Goal: Find specific page/section: Find specific page/section

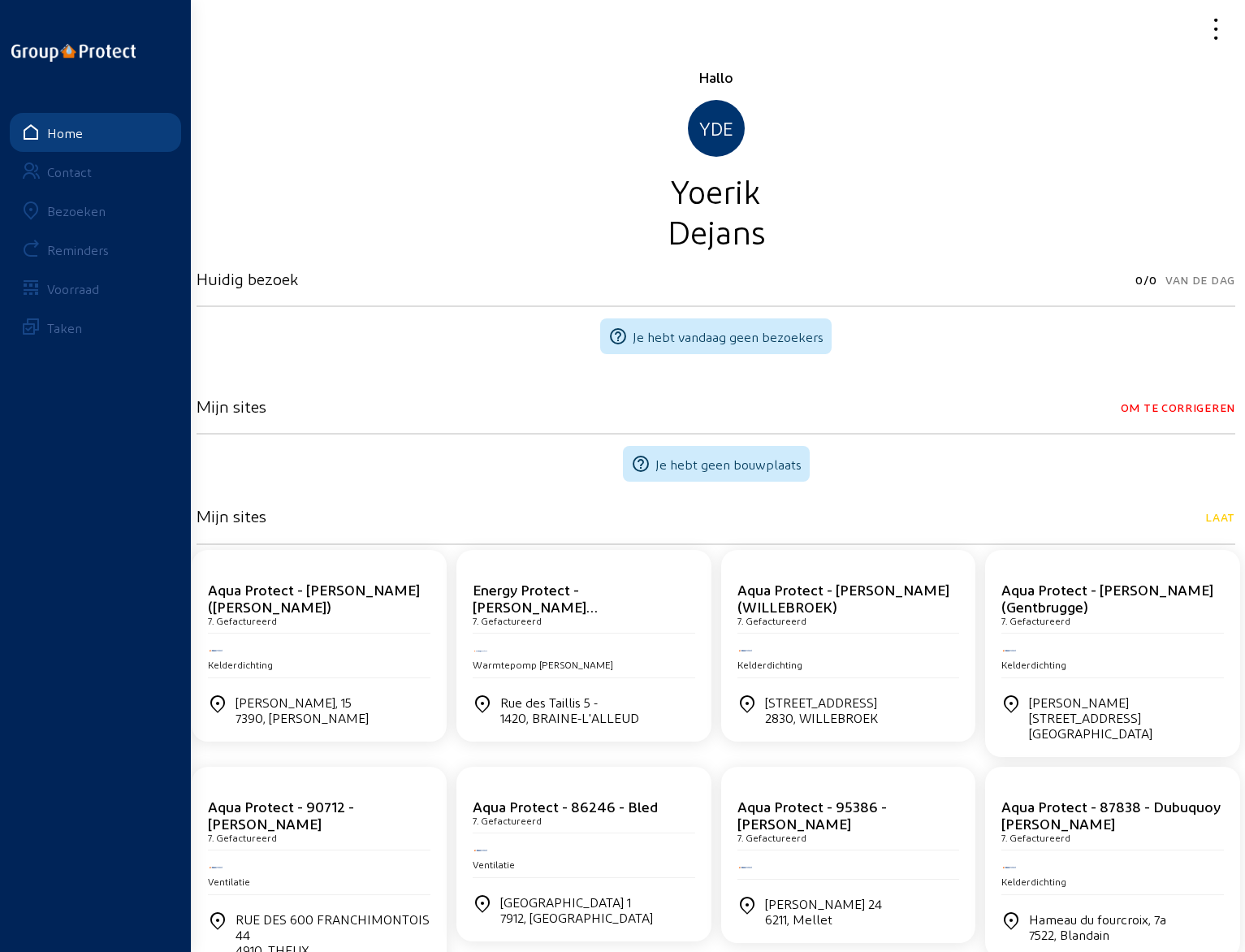
click at [83, 216] on div "Bezoeken" at bounding box center [76, 210] width 58 height 16
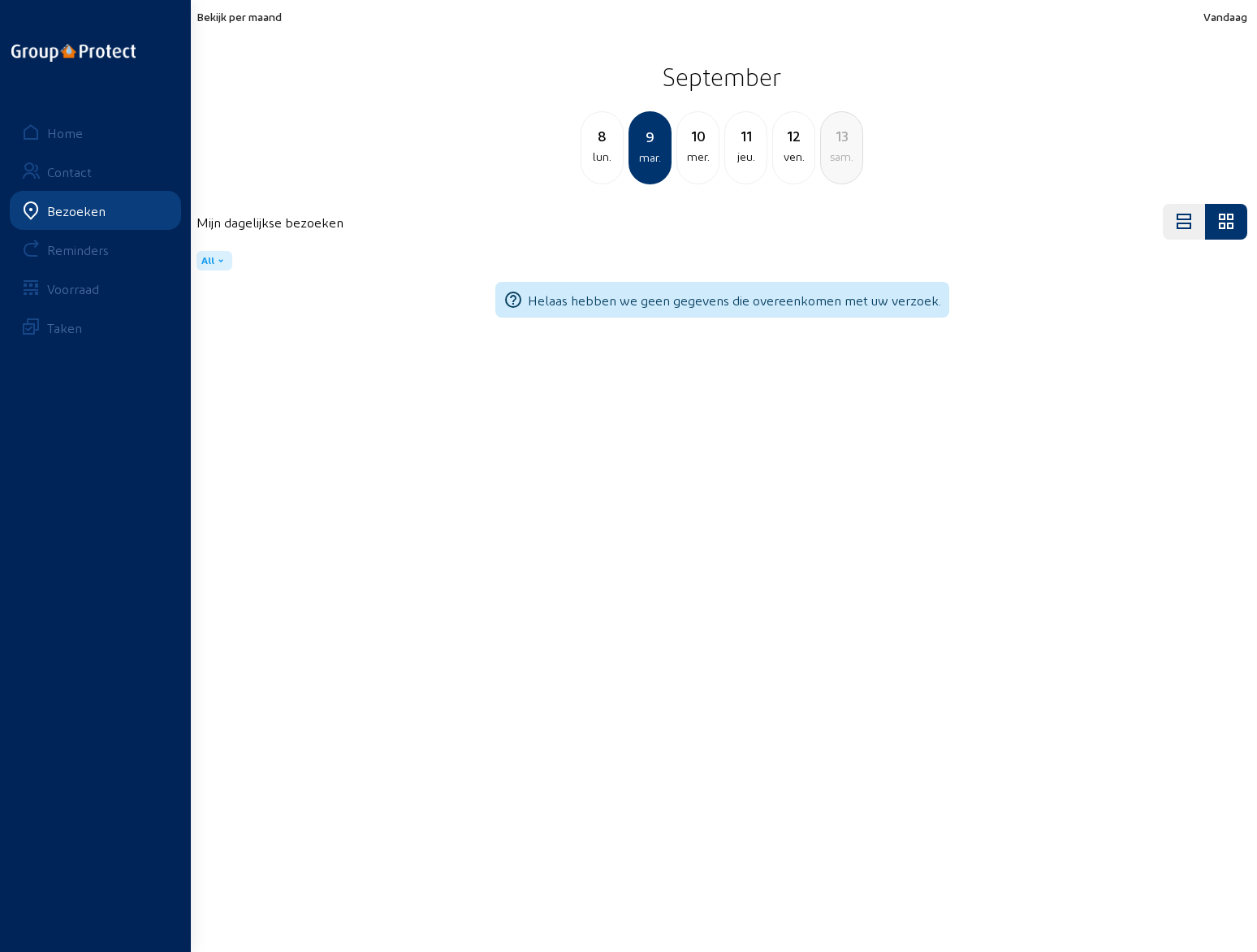
click at [750, 146] on div "11" at bounding box center [746, 136] width 42 height 23
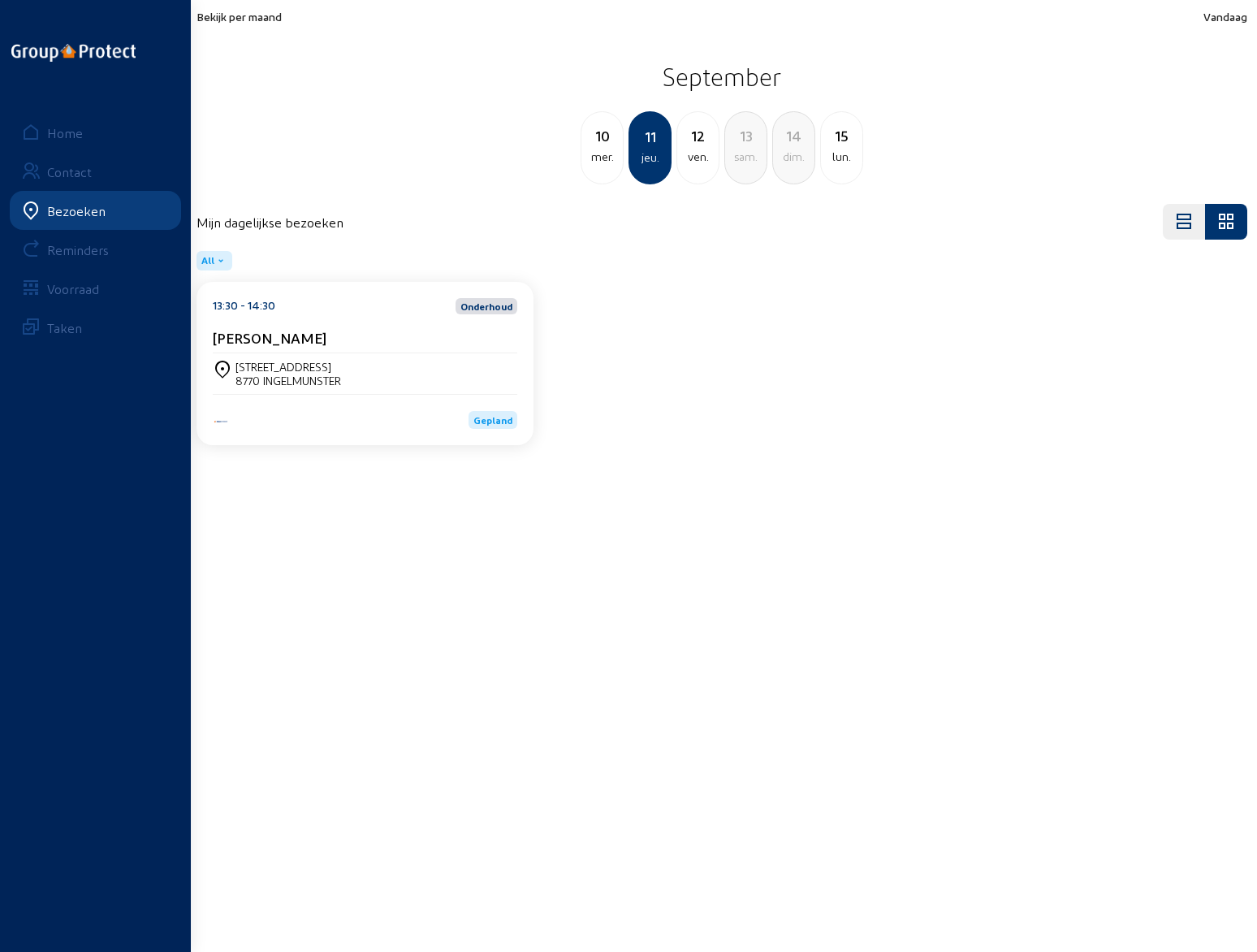
click at [697, 154] on div "ven." at bounding box center [698, 157] width 42 height 20
click at [642, 341] on cam-card-title "[PERSON_NAME]" at bounding box center [626, 337] width 114 height 17
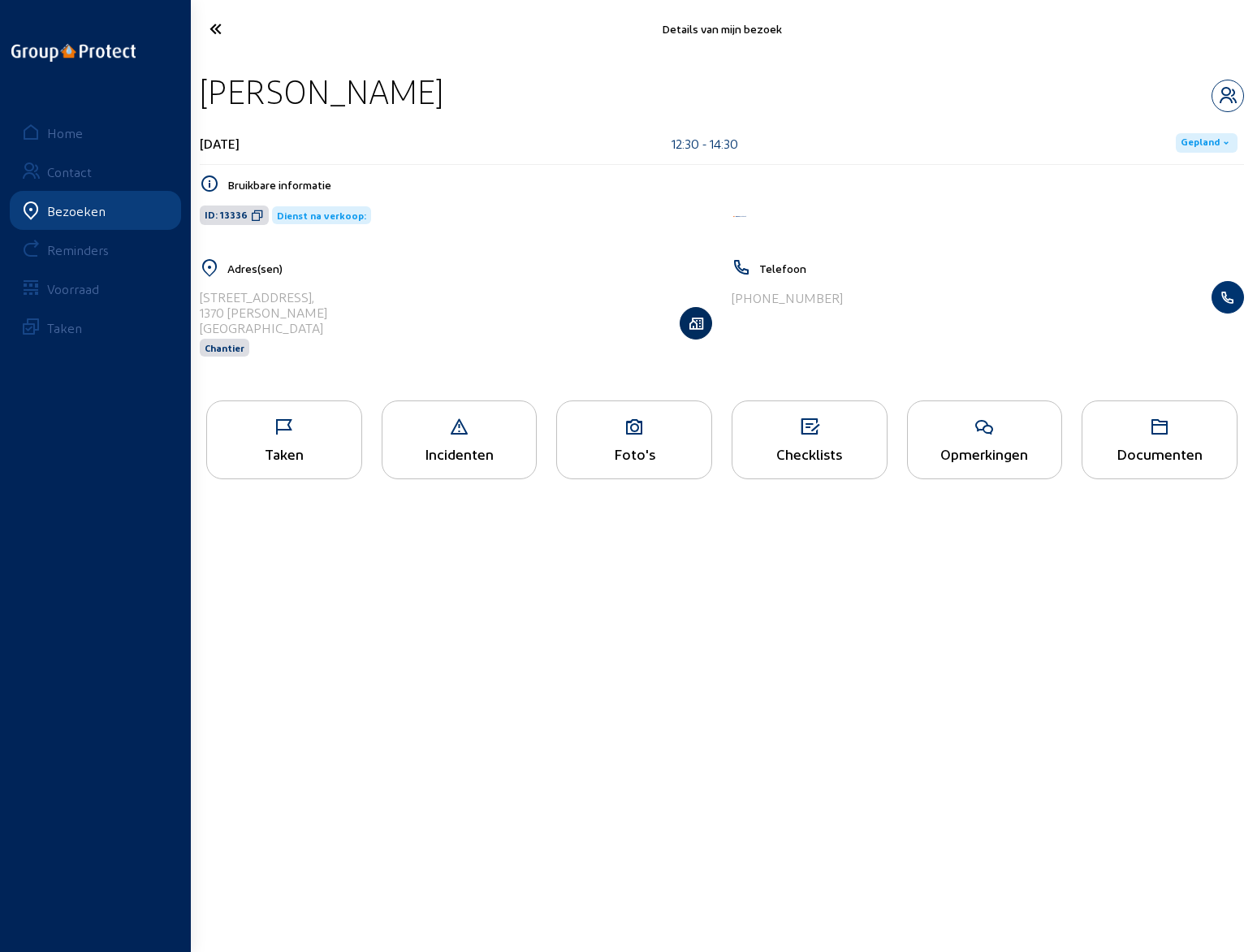
click at [696, 325] on icon "button" at bounding box center [696, 323] width 31 height 16
click at [217, 31] on icon at bounding box center [276, 29] width 150 height 29
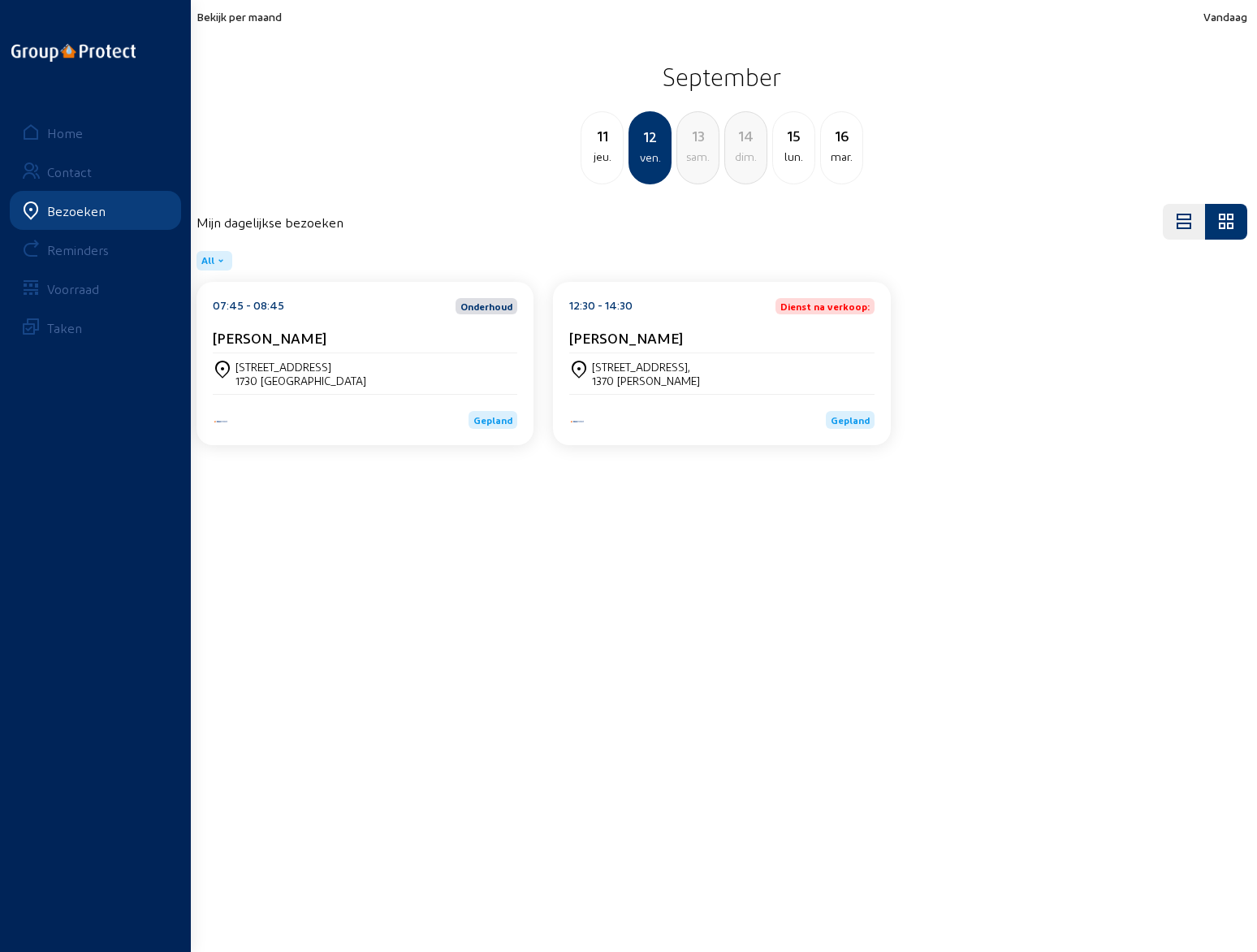
click at [277, 359] on div "[STREET_ADDRESS] ASSE" at bounding box center [365, 374] width 304 height 41
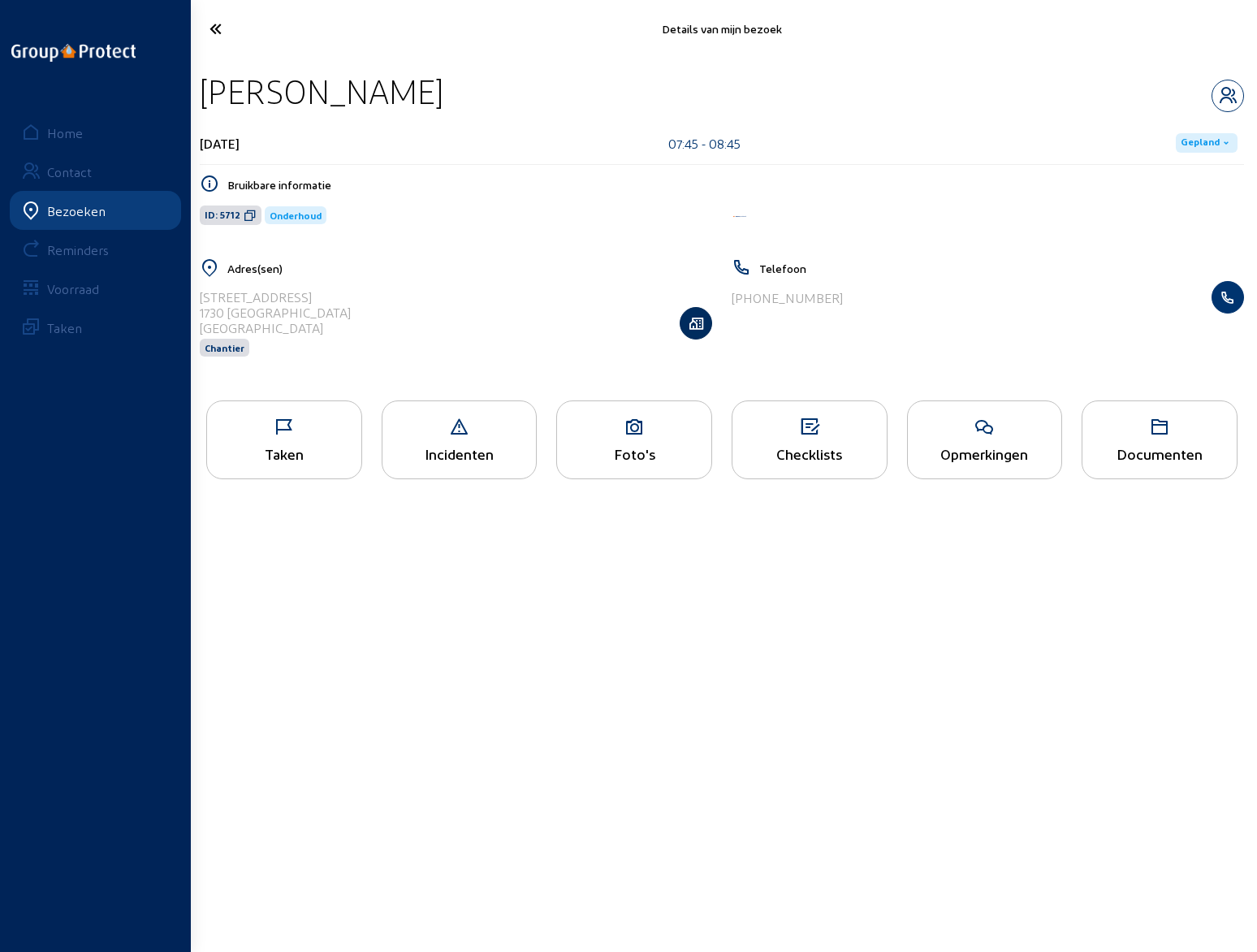
click at [698, 321] on icon "button" at bounding box center [696, 323] width 31 height 16
click at [216, 34] on icon at bounding box center [276, 29] width 150 height 29
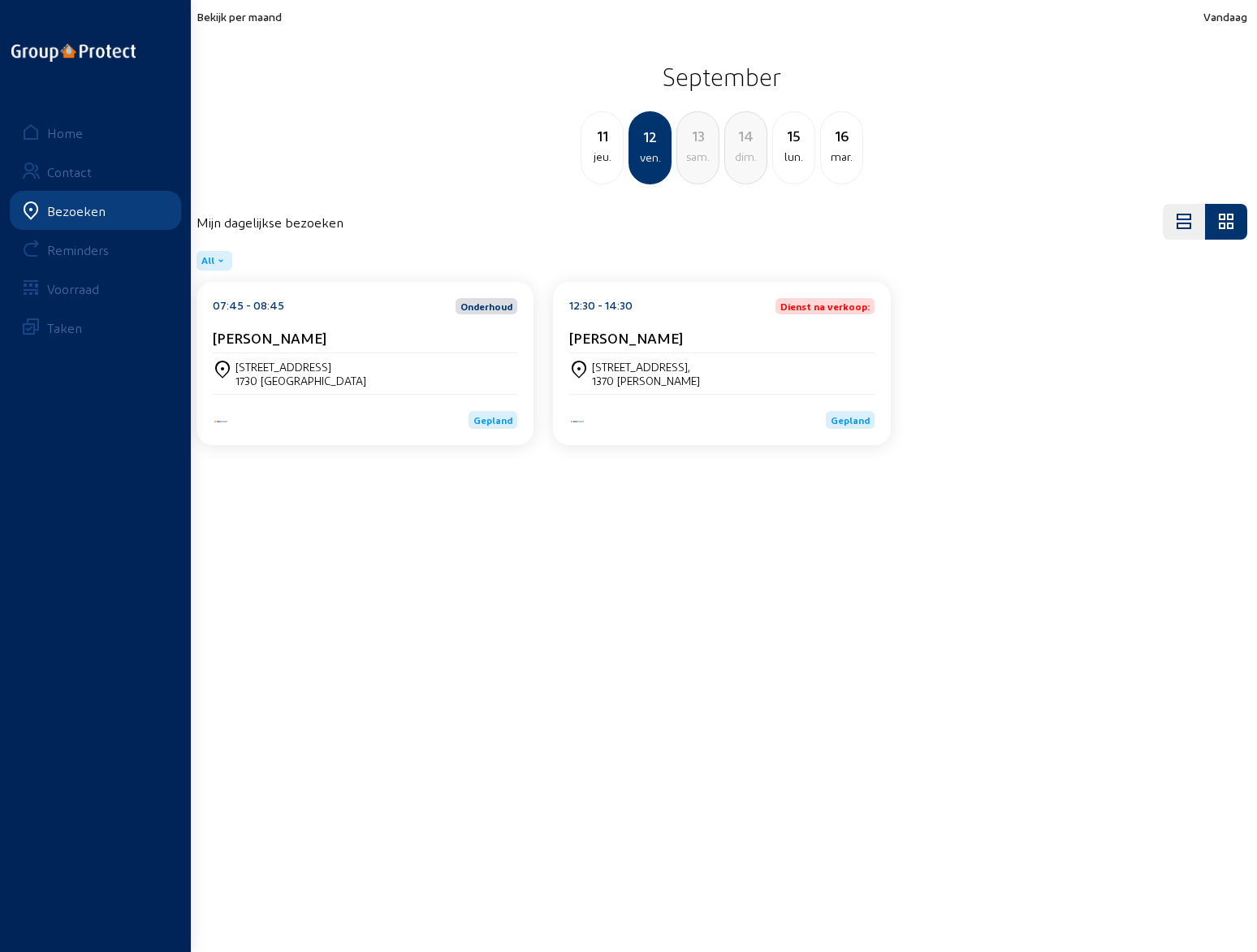
click at [655, 371] on div "[STREET_ADDRESS]," at bounding box center [646, 367] width 108 height 14
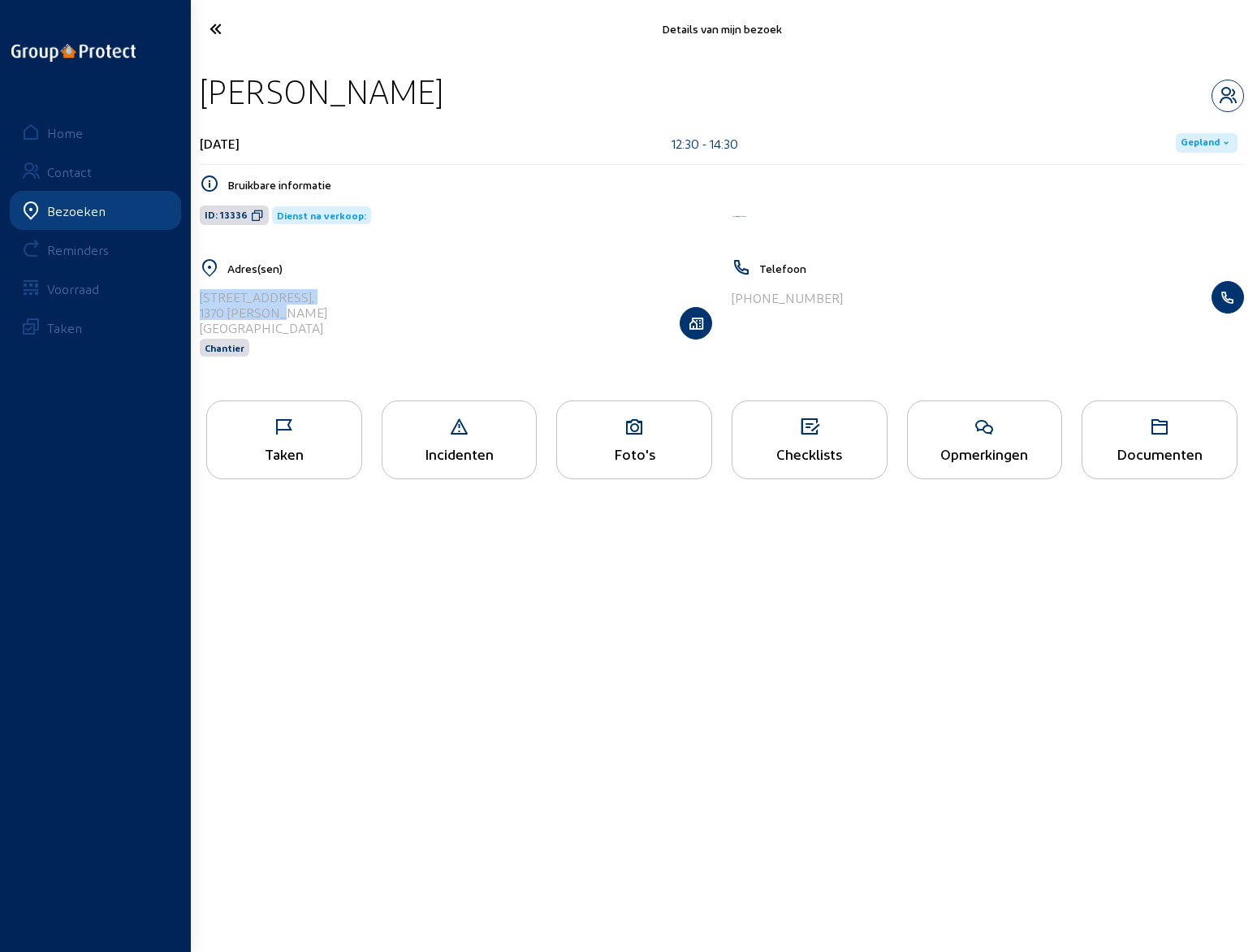
drag, startPoint x: 200, startPoint y: 295, endPoint x: 299, endPoint y: 316, distance: 101.2
click at [299, 316] on cam-list-title "[STREET_ADDRESS]" at bounding box center [264, 312] width 128 height 47
copy cam-list-title "Chaussee De Charleroi 301, 1370 JODOIGNE"
click at [216, 29] on icon at bounding box center [276, 29] width 150 height 29
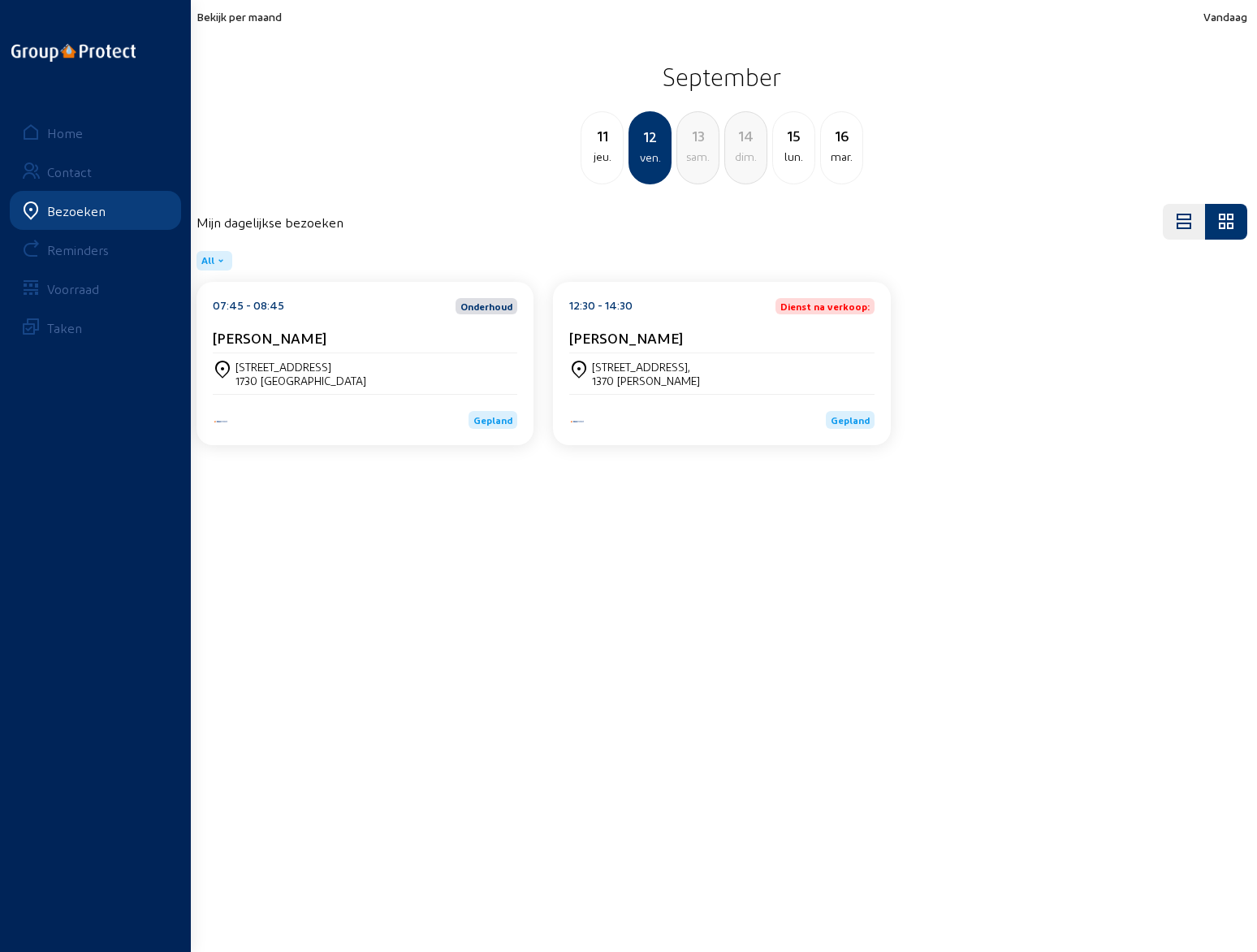
click at [237, 19] on span "Bekijk per maand" at bounding box center [239, 16] width 85 height 14
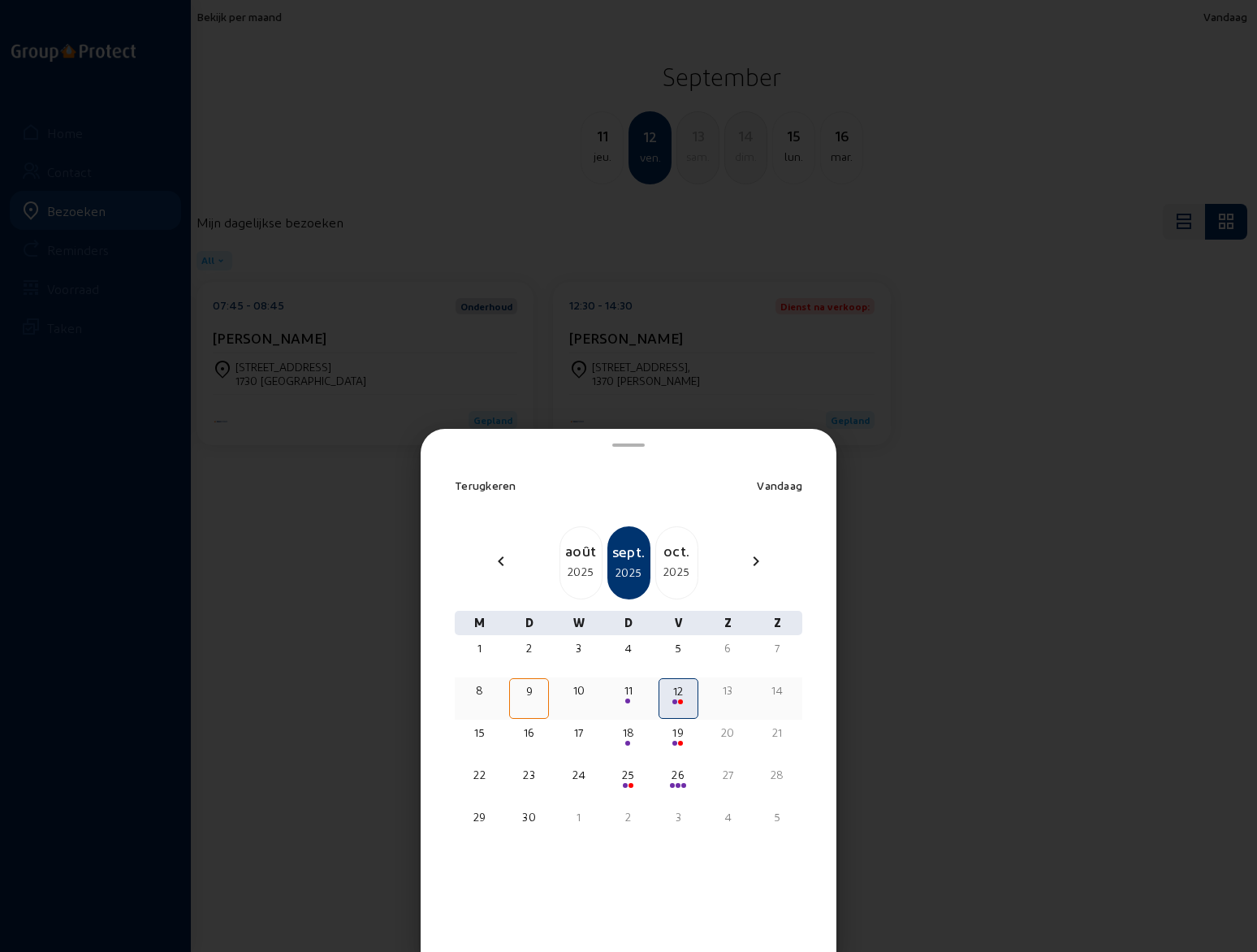
click at [627, 701] on span at bounding box center [628, 701] width 5 height 5
